Goal: Transaction & Acquisition: Purchase product/service

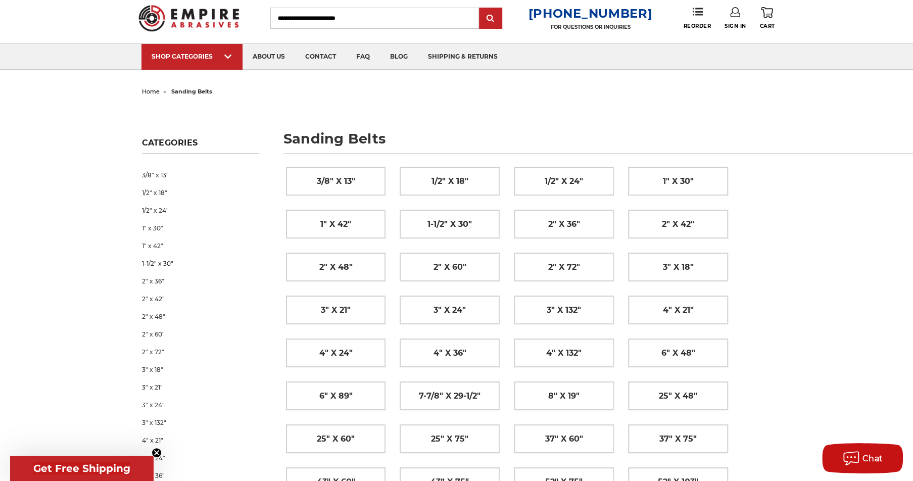
scroll to position [48, 0]
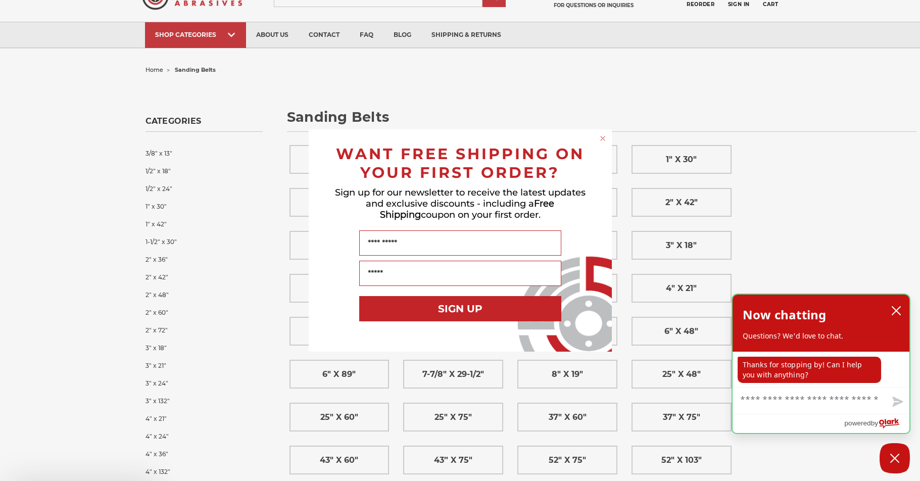
click at [886, 305] on div "Now chatting Questions? We'd love to chat." at bounding box center [821, 323] width 157 height 36
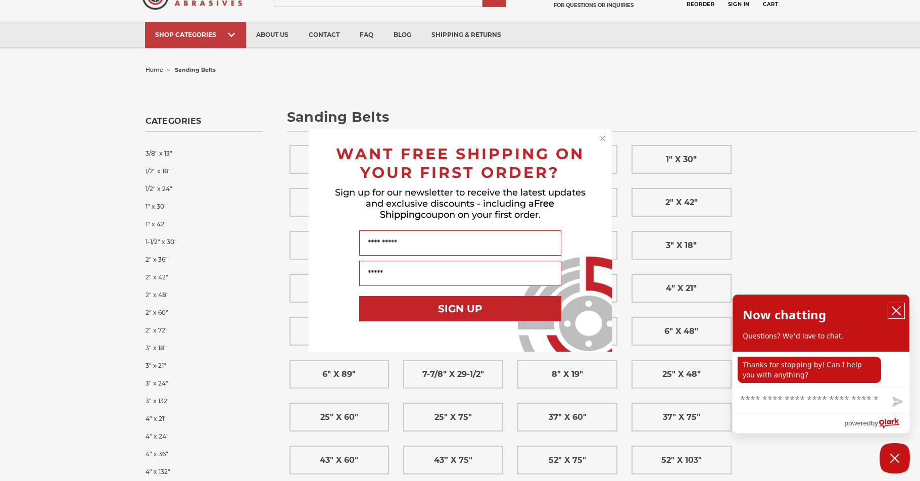
click at [892, 307] on icon "close chatbox" at bounding box center [896, 311] width 8 height 8
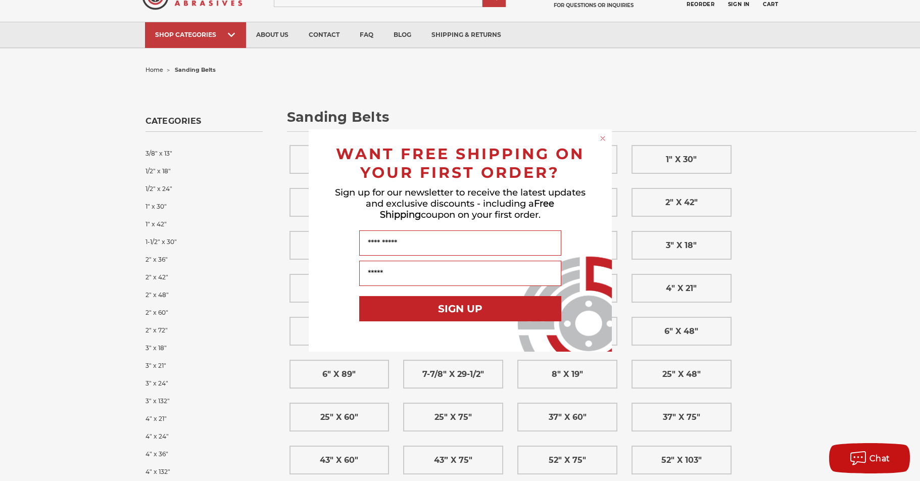
click at [602, 139] on icon "Close dialog" at bounding box center [603, 138] width 10 height 10
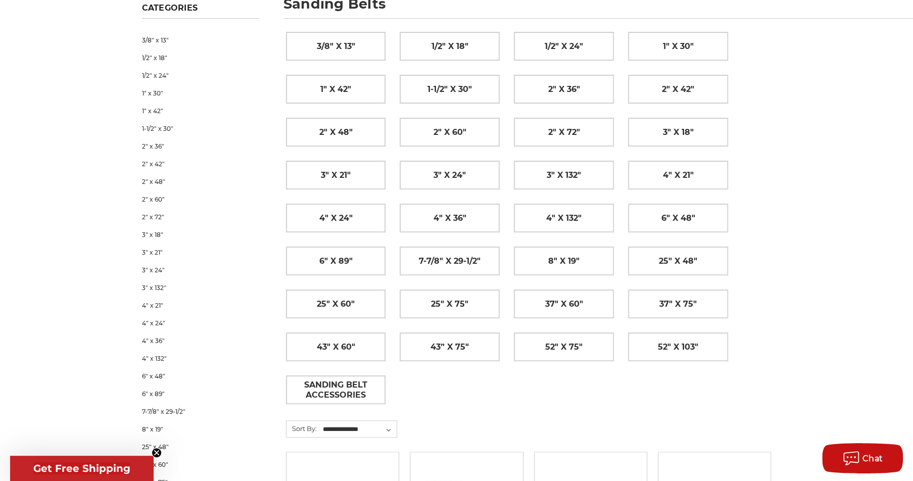
scroll to position [192, 0]
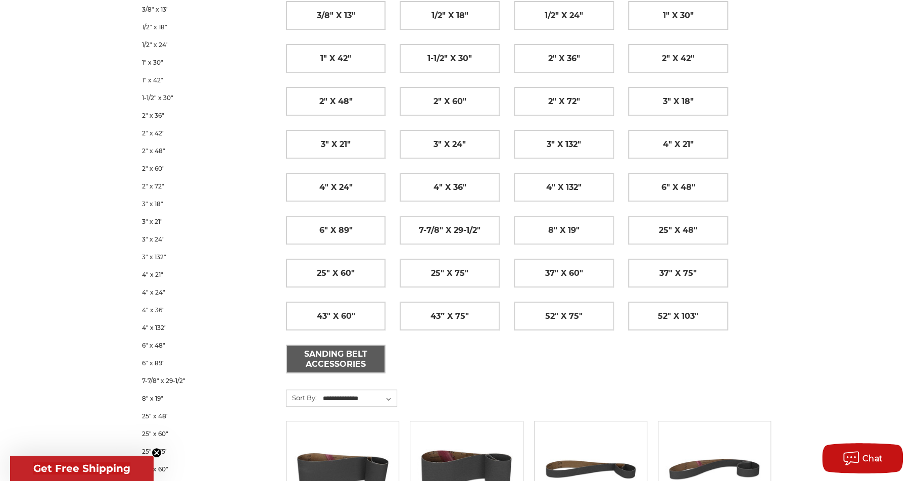
click at [342, 354] on span "Sanding Belt Accessories" at bounding box center [336, 359] width 98 height 27
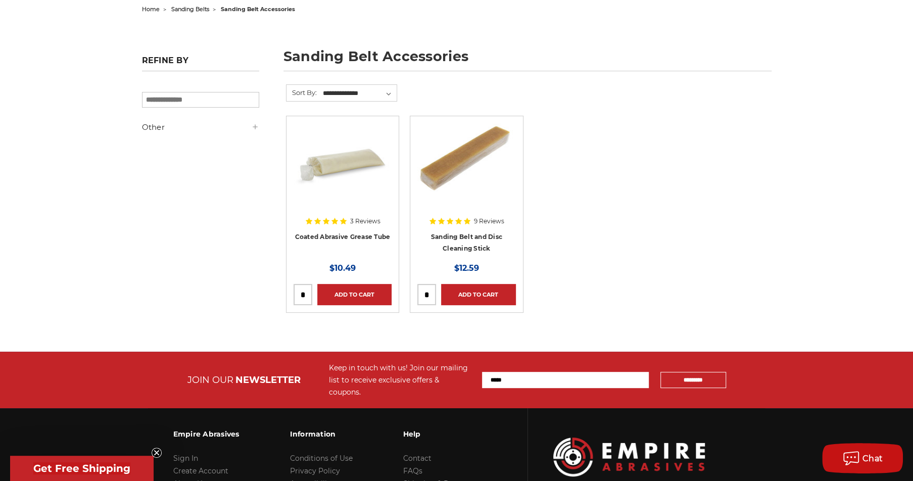
scroll to position [48, 0]
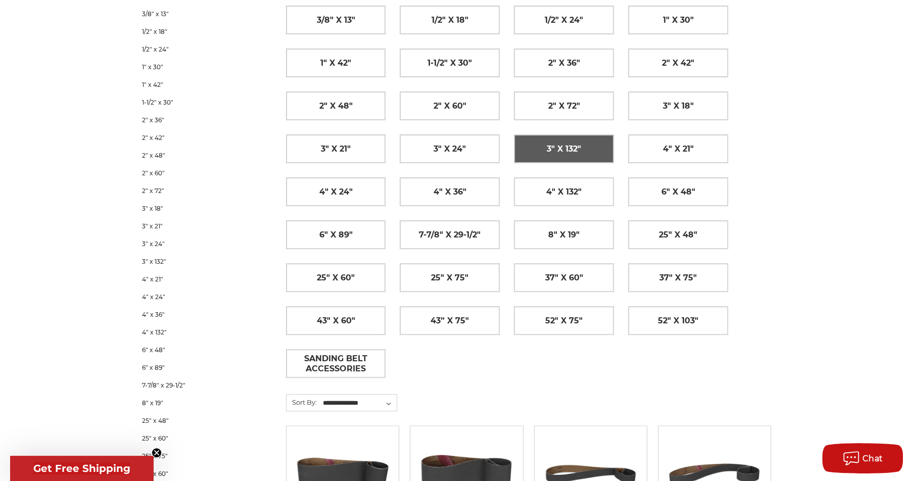
click at [558, 154] on span "3" x 132"" at bounding box center [564, 148] width 34 height 17
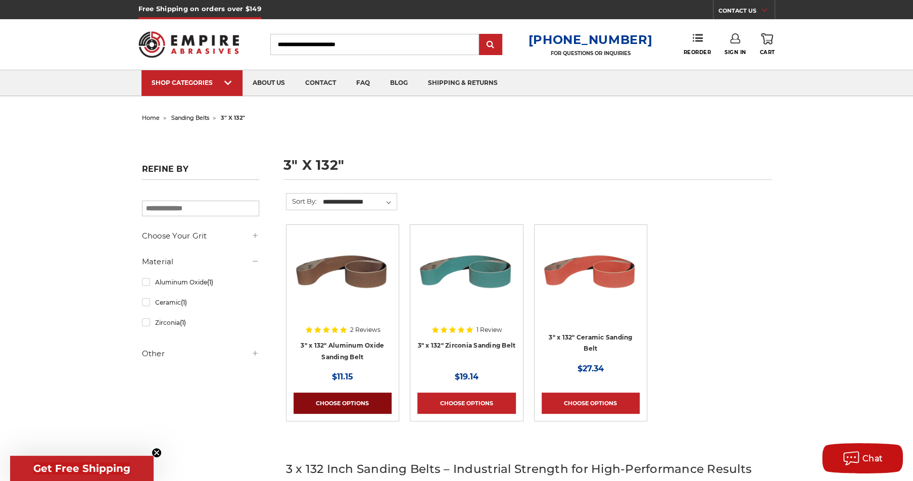
click at [354, 402] on link "Choose Options" at bounding box center [343, 403] width 98 height 21
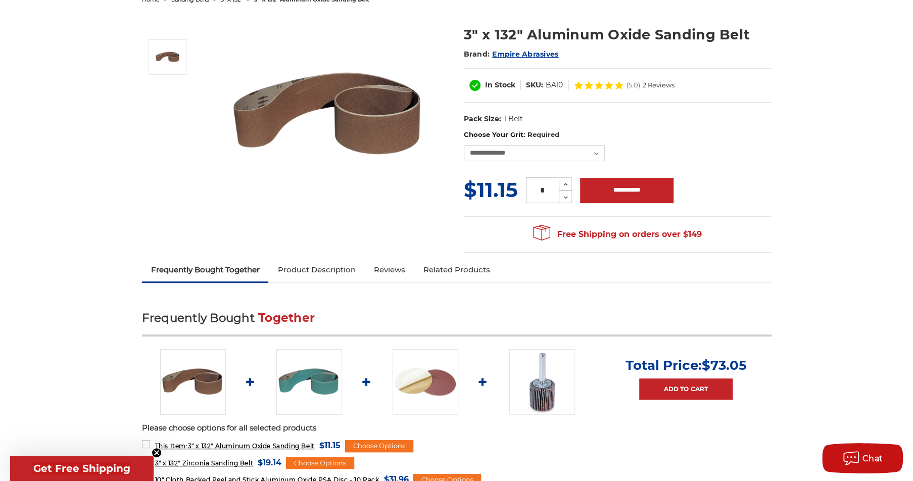
scroll to position [96, 0]
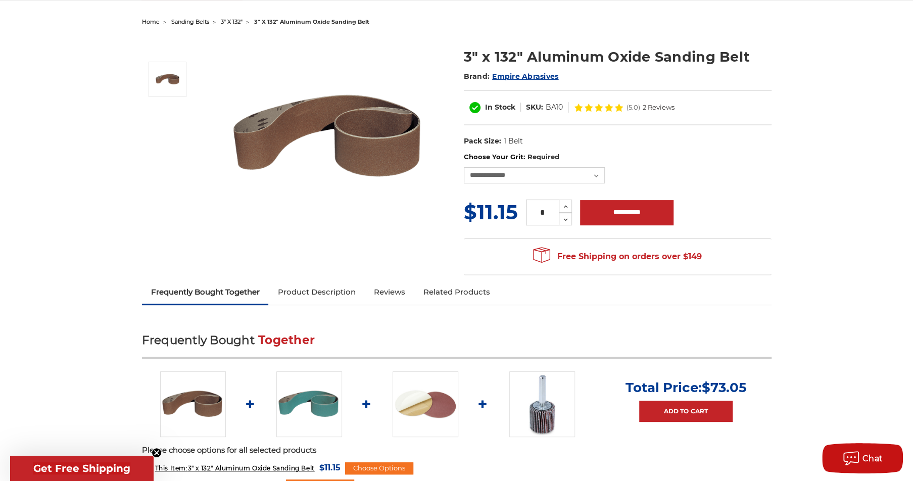
click at [263, 141] on img at bounding box center [329, 137] width 202 height 202
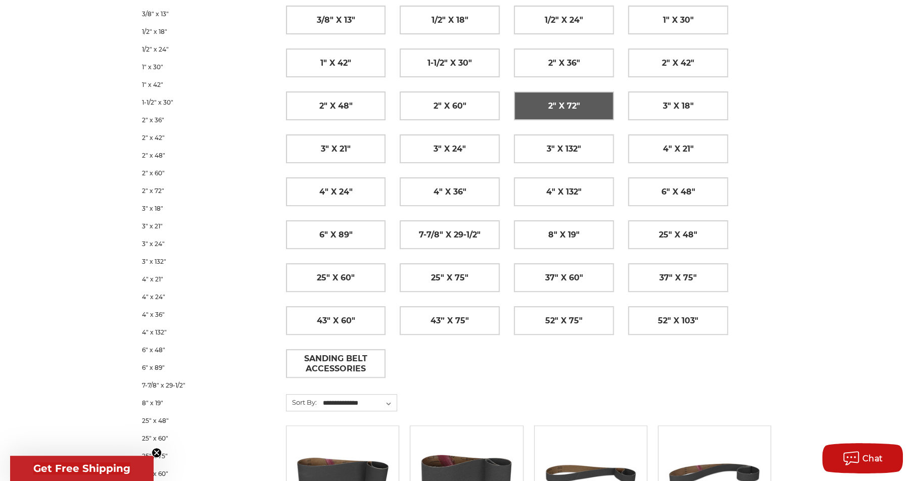
click at [548, 98] on span "2" x 72"" at bounding box center [564, 106] width 32 height 17
